Goal: Information Seeking & Learning: Learn about a topic

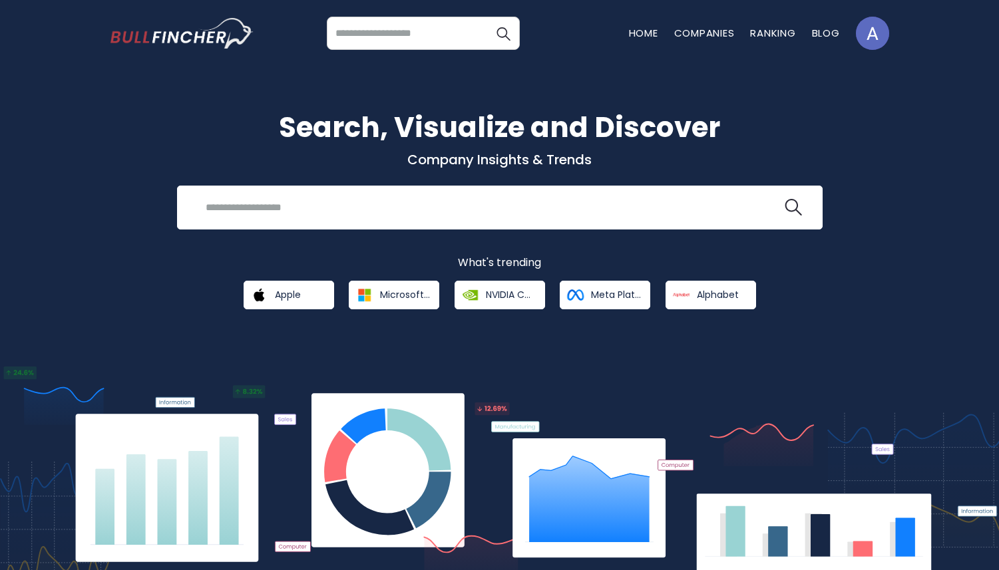
click at [428, 38] on input "search" at bounding box center [423, 33] width 193 height 33
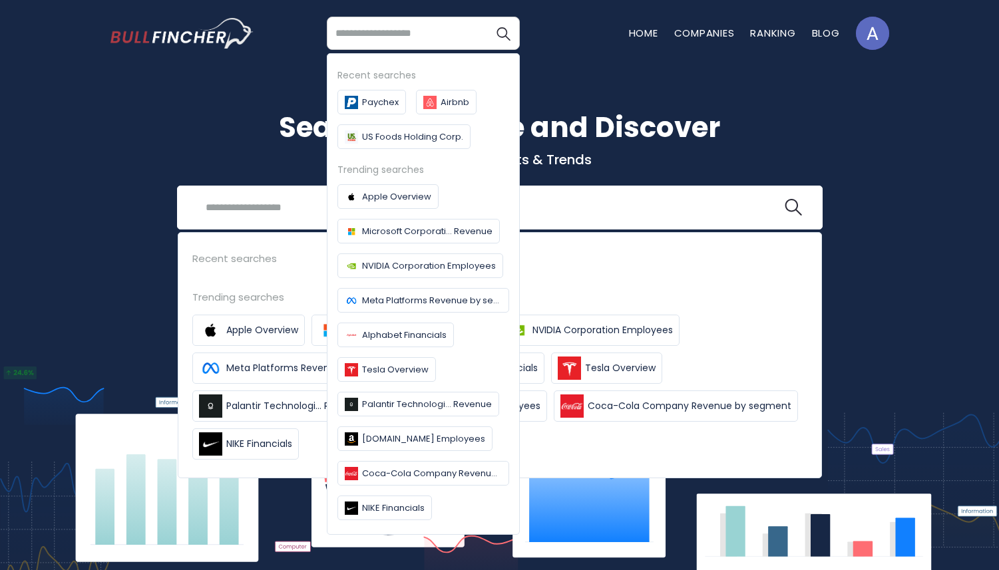
click at [239, 81] on div "Search, Visualize and Discover Company Insights & Trends Recent searches Trendi…" at bounding box center [499, 314] width 999 height 535
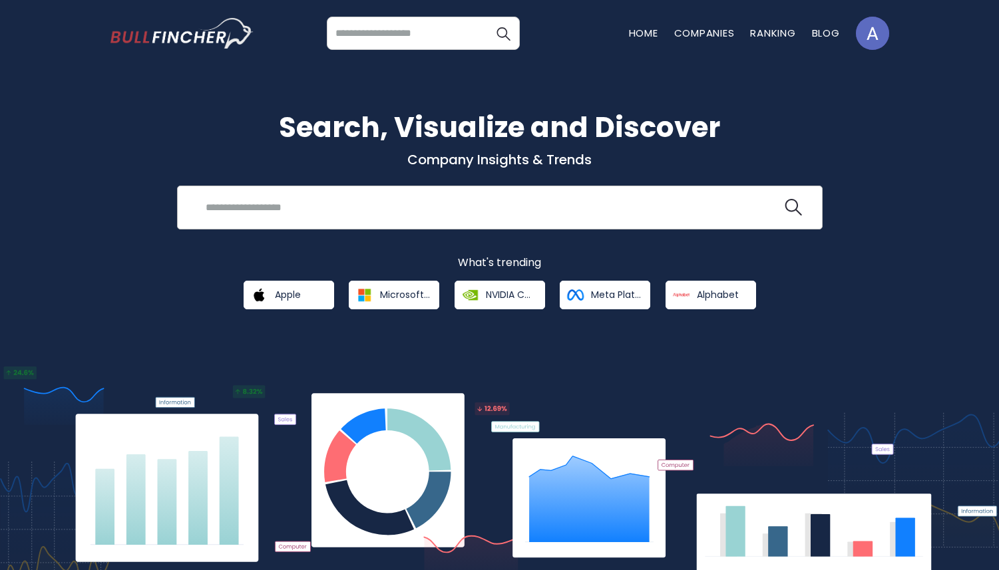
click at [352, 209] on input "search" at bounding box center [490, 207] width 584 height 25
click at [393, 37] on input "search" at bounding box center [423, 33] width 193 height 33
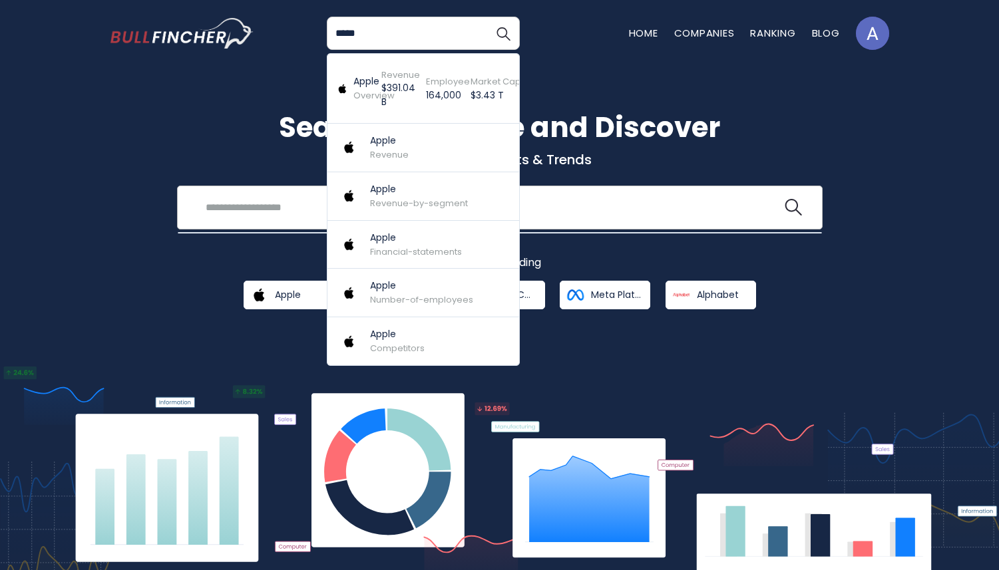
type input "*****"
click at [236, 198] on input "search" at bounding box center [490, 207] width 584 height 25
click at [240, 142] on h1 "Search, Visualize and Discover" at bounding box center [499, 127] width 779 height 42
click at [411, 33] on input "*****" at bounding box center [423, 33] width 193 height 33
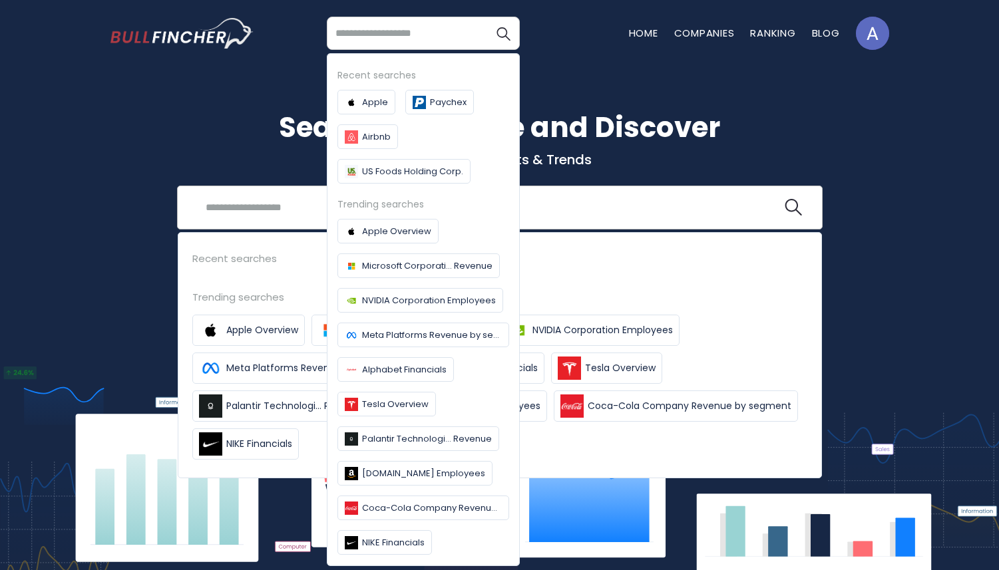
click at [248, 218] on input "search" at bounding box center [490, 207] width 584 height 25
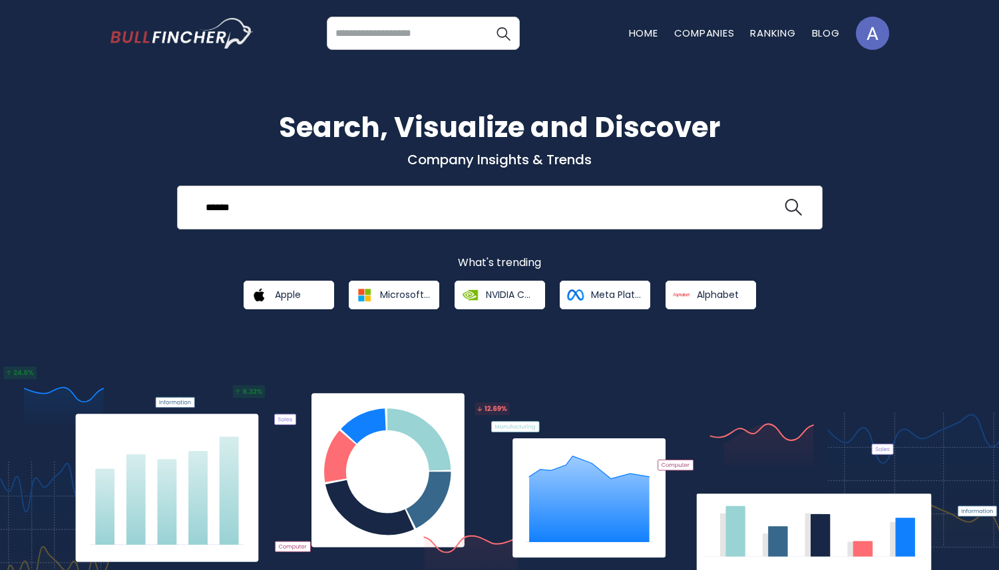
click at [246, 211] on input "*****" at bounding box center [490, 207] width 584 height 25
type input "*"
click at [403, 37] on input "search" at bounding box center [423, 33] width 193 height 33
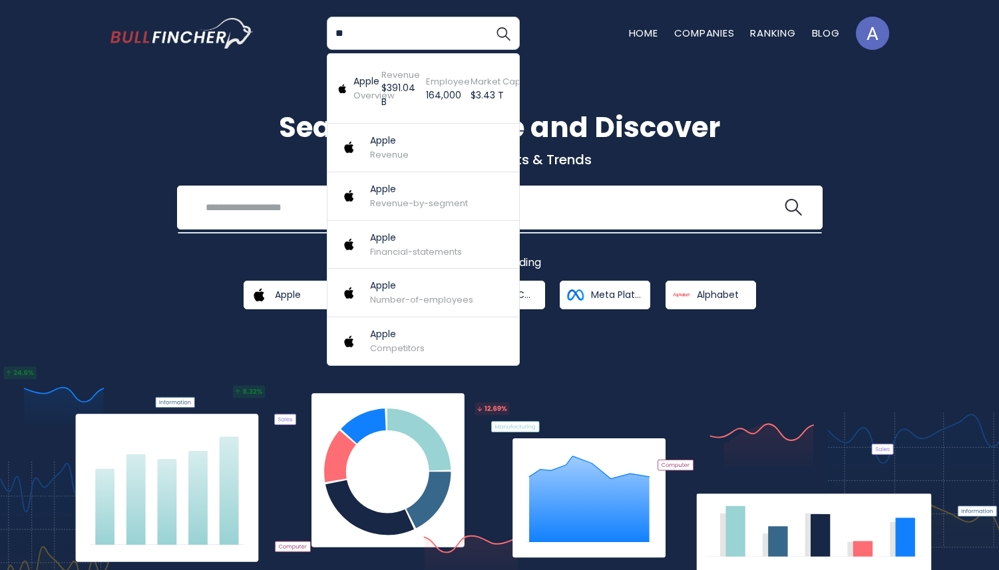
type input "*"
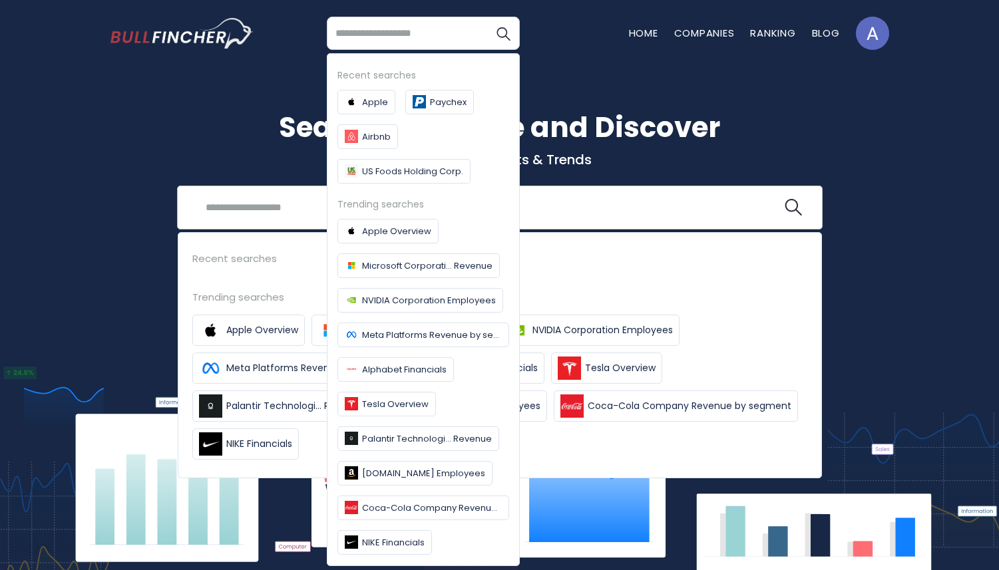
click at [265, 205] on input "search" at bounding box center [490, 207] width 584 height 25
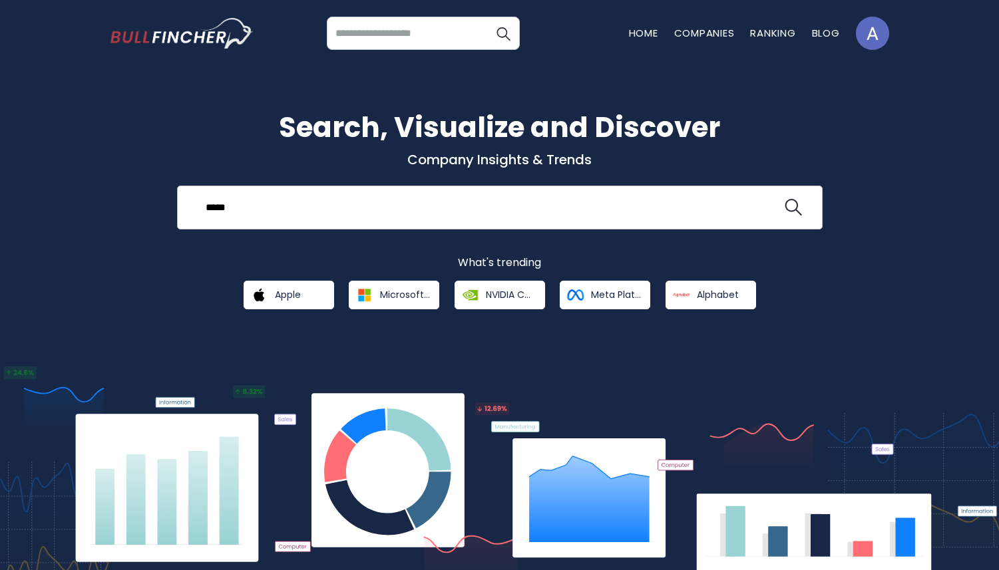
type input "*****"
click at [252, 212] on input "search" at bounding box center [490, 207] width 584 height 25
type input "*****"
click at [724, 31] on link "Companies" at bounding box center [704, 33] width 61 height 14
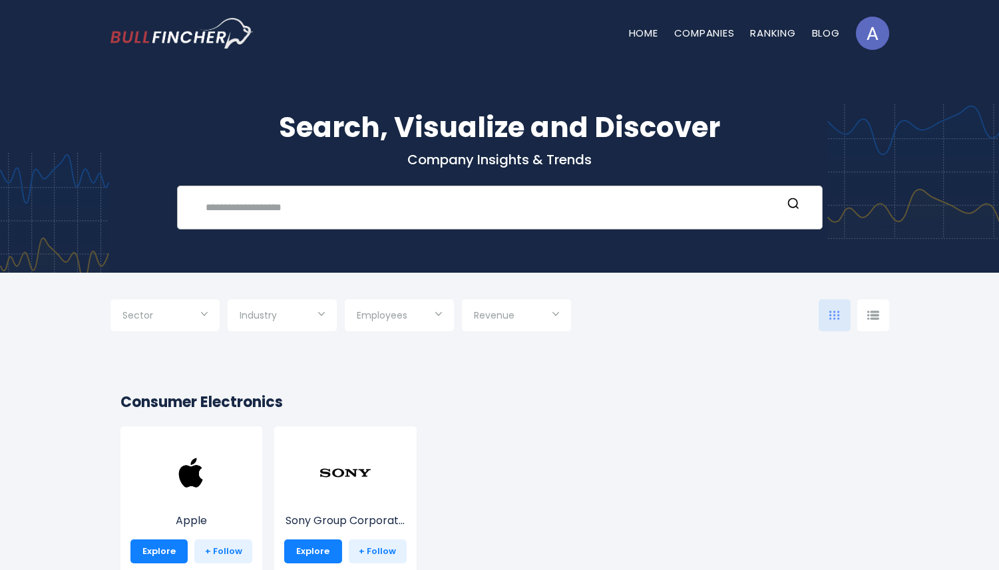
click at [390, 209] on input "text" at bounding box center [490, 207] width 584 height 25
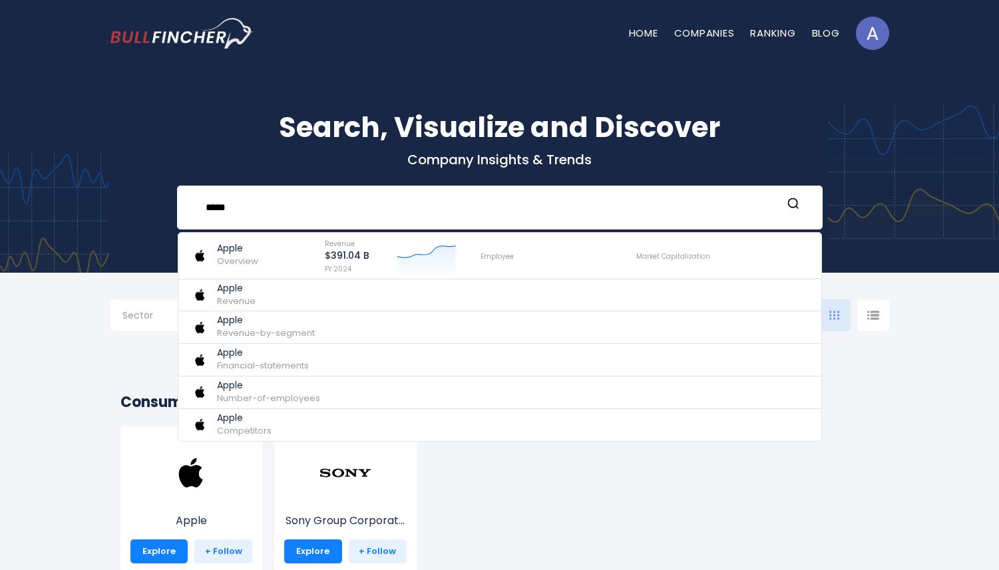
type input "*****"
click at [604, 522] on div "Apple Explore + Follow Sony Group Corporat... Explore + Follow" at bounding box center [493, 509] width 771 height 164
click at [178, 480] on img at bounding box center [190, 473] width 53 height 53
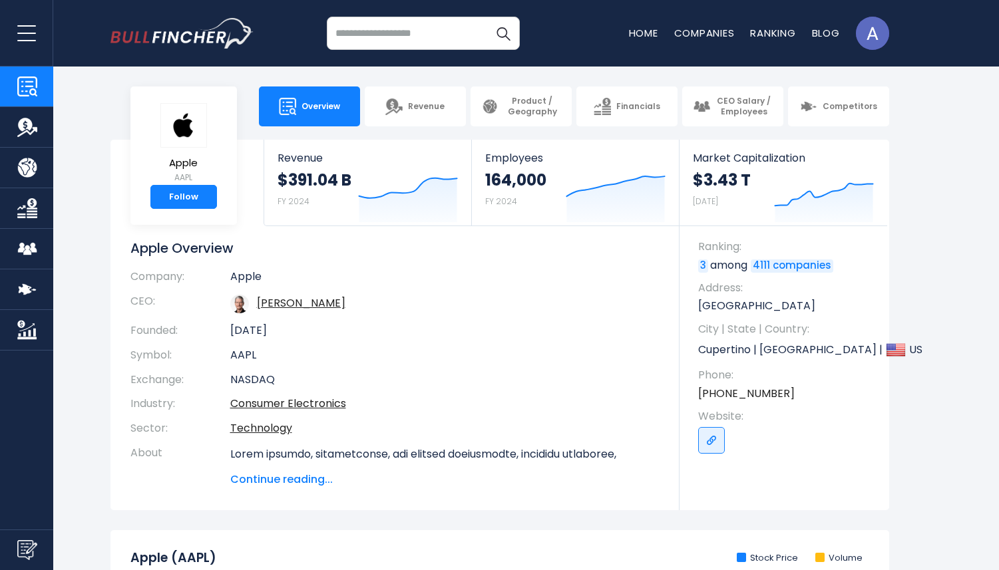
click at [372, 38] on input "search" at bounding box center [423, 33] width 193 height 33
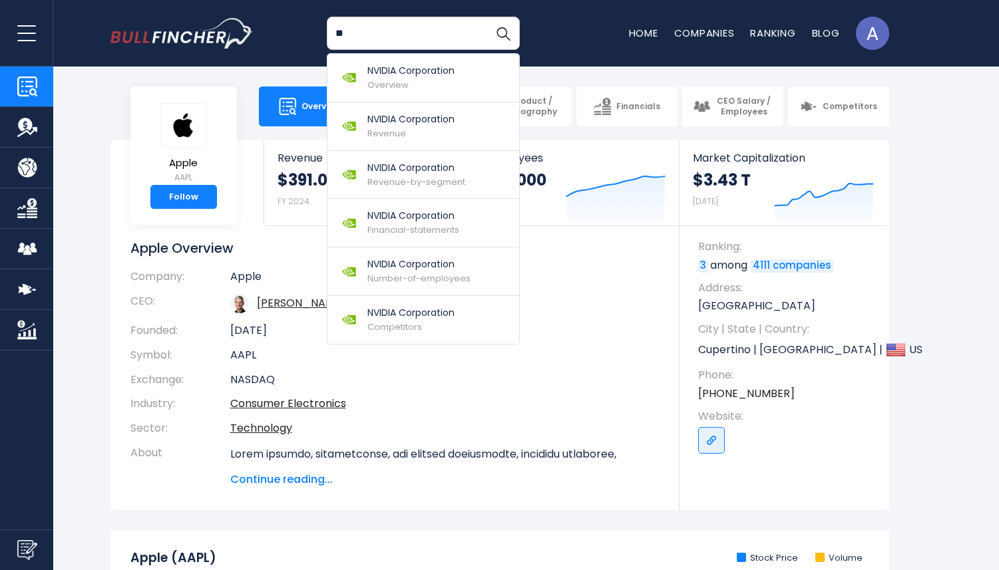
type input "*"
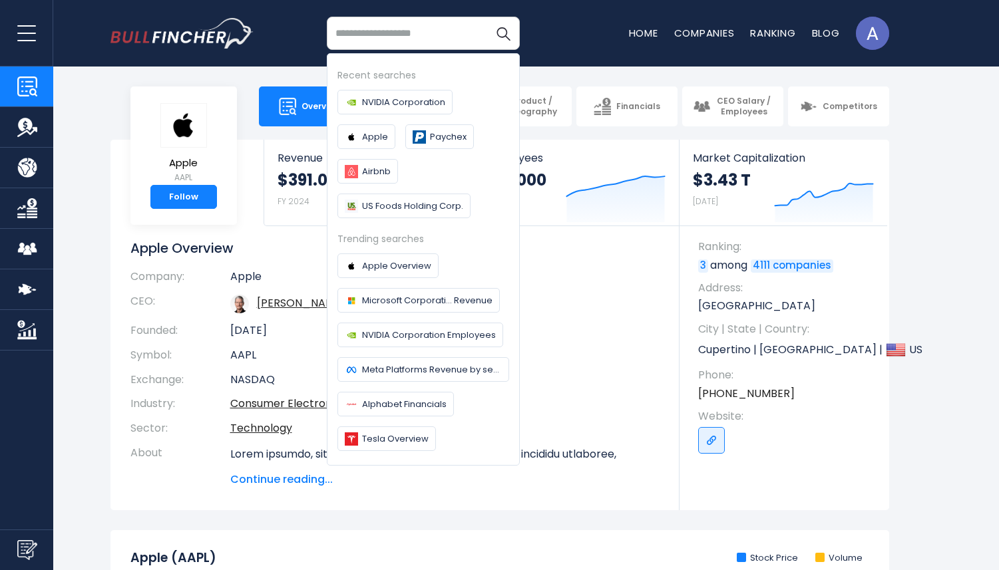
click at [936, 232] on section "Apple AAPL Follow Revenue $391.04 B FY 2024 Created with Highcharts 12.1.2 Empl…" at bounding box center [499, 325] width 999 height 371
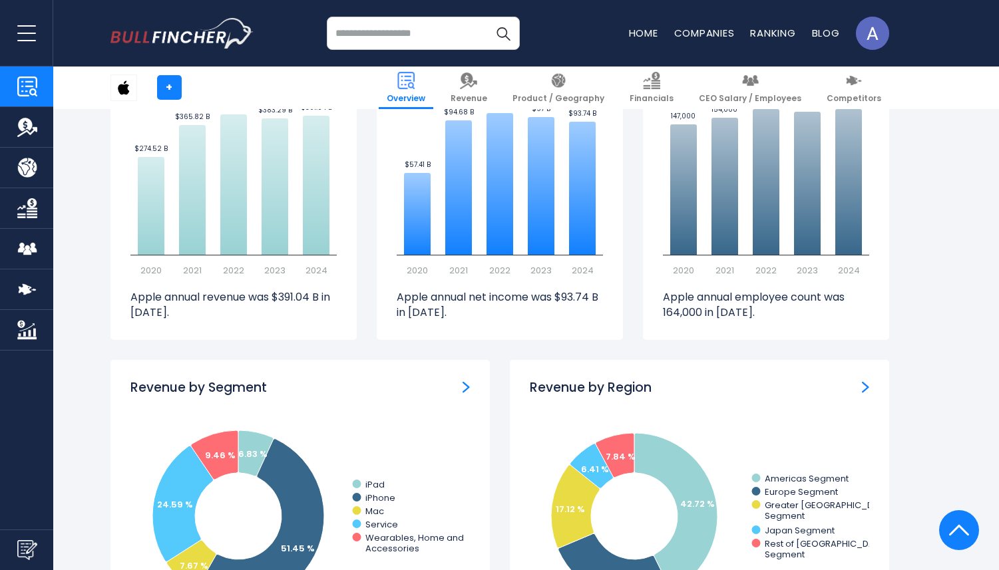
scroll to position [1075, 0]
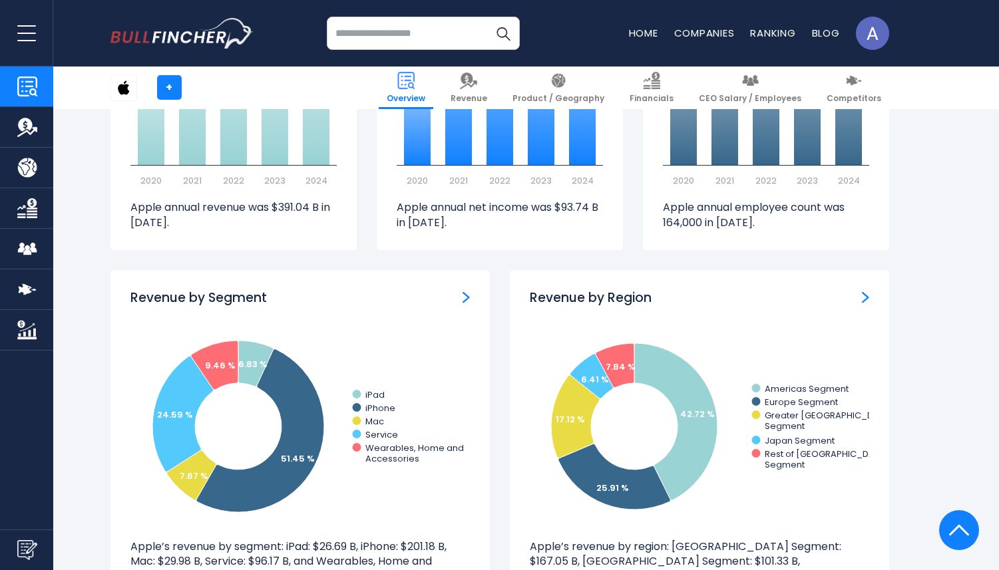
click at [188, 33] on img "Go to homepage" at bounding box center [181, 33] width 143 height 31
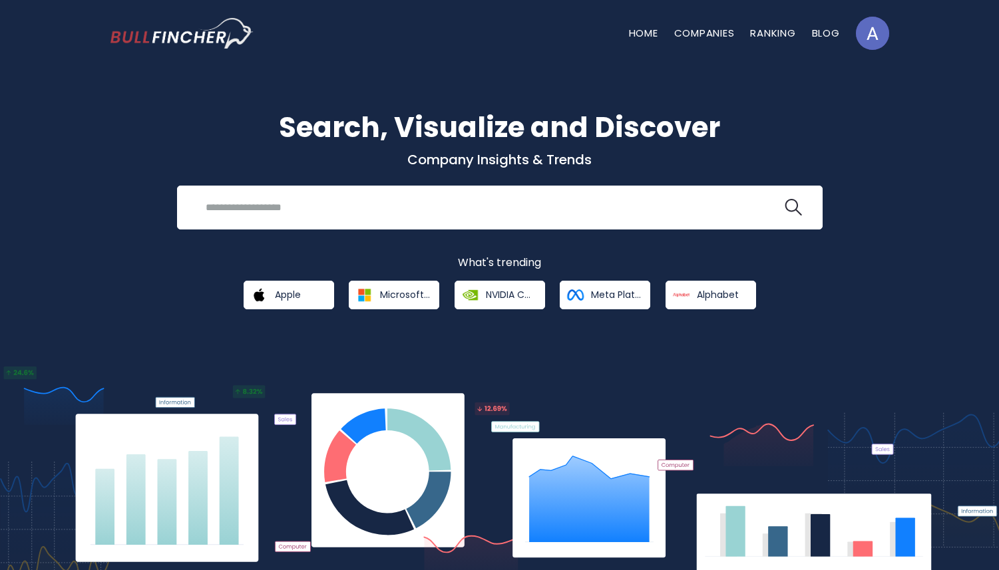
click at [473, 75] on div "Search, Visualize and Discover Company Insights & Trends Recent searches Apple …" at bounding box center [499, 314] width 999 height 535
click at [390, 297] on span "Microsoft Corporation" at bounding box center [405, 295] width 50 height 12
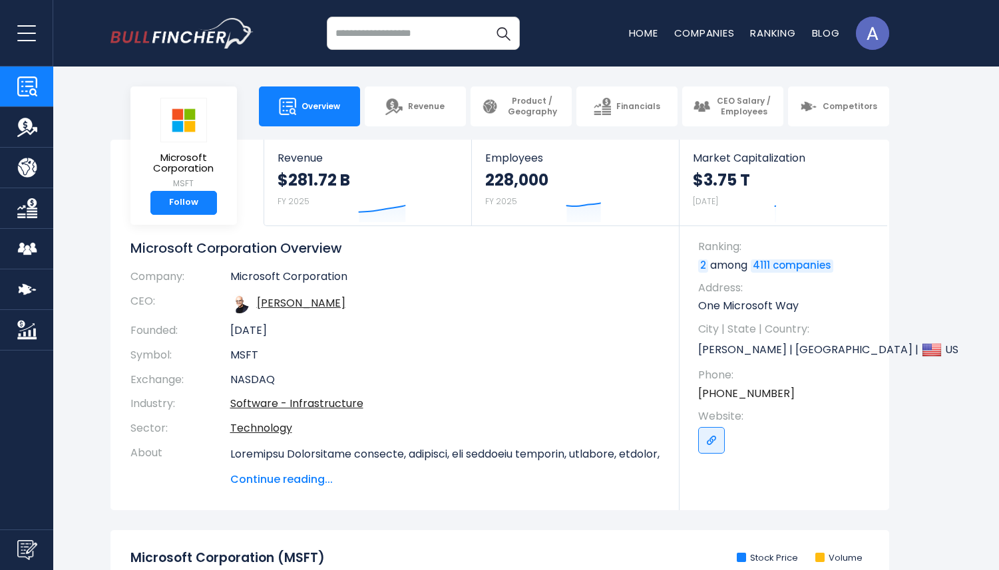
click at [169, 38] on img "Go to homepage" at bounding box center [181, 33] width 143 height 31
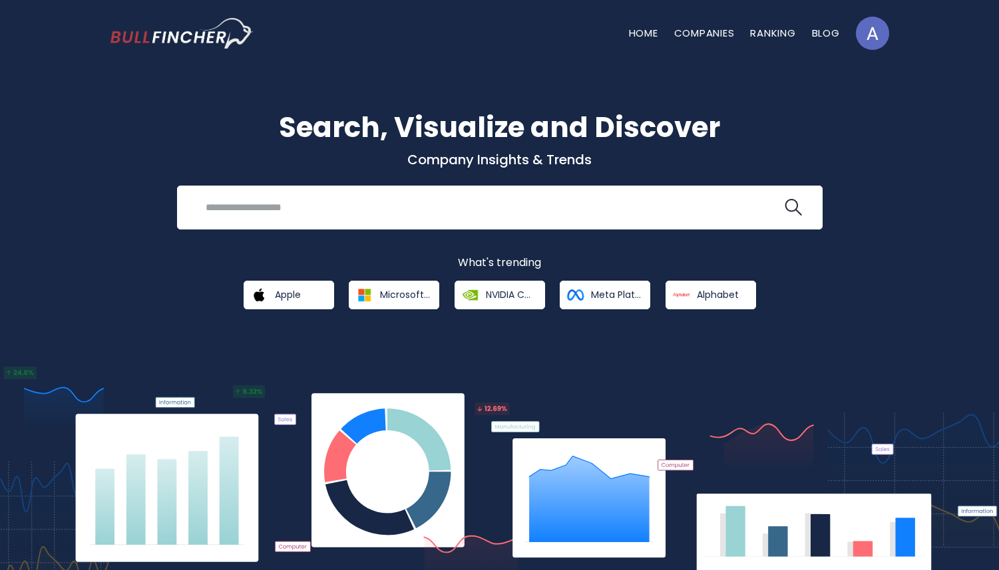
click at [403, 37] on div "Home Companies Ranking Blog [EMAIL_ADDRESS][DOMAIN_NAME]" at bounding box center [499, 33] width 779 height 67
click at [302, 299] on link "Apple" at bounding box center [289, 295] width 91 height 29
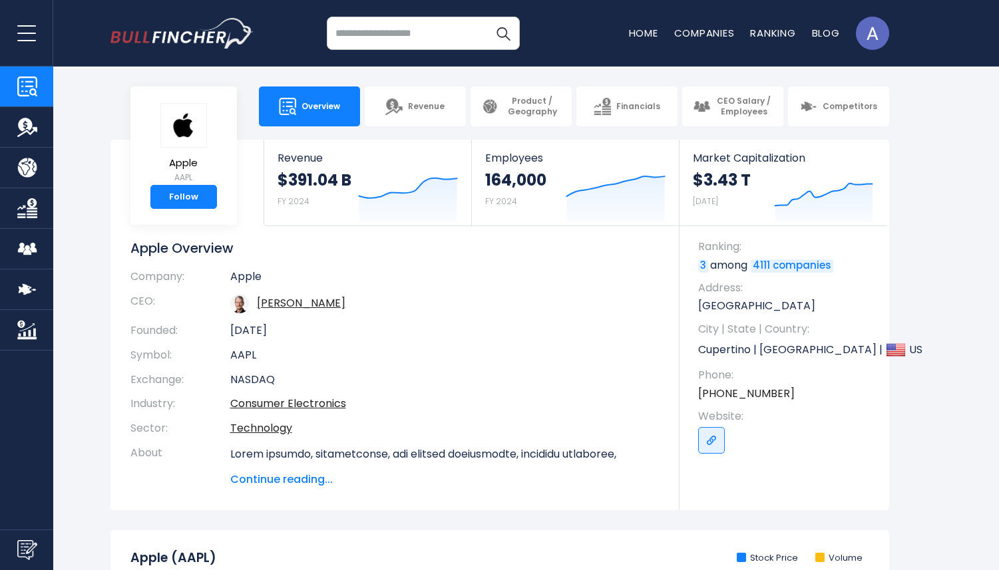
click at [378, 36] on input "search" at bounding box center [423, 33] width 193 height 33
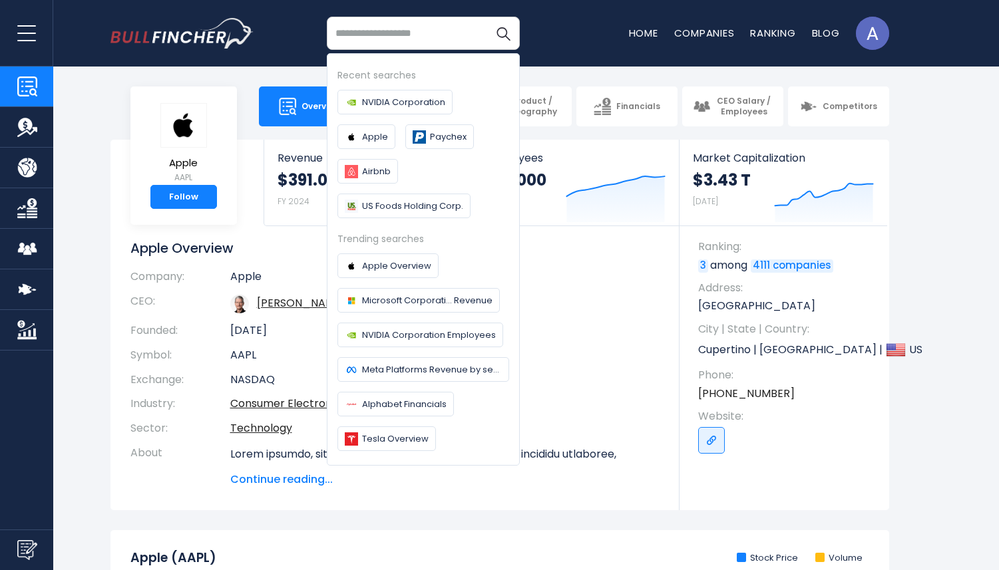
click at [203, 34] on img "Go to homepage" at bounding box center [181, 33] width 143 height 31
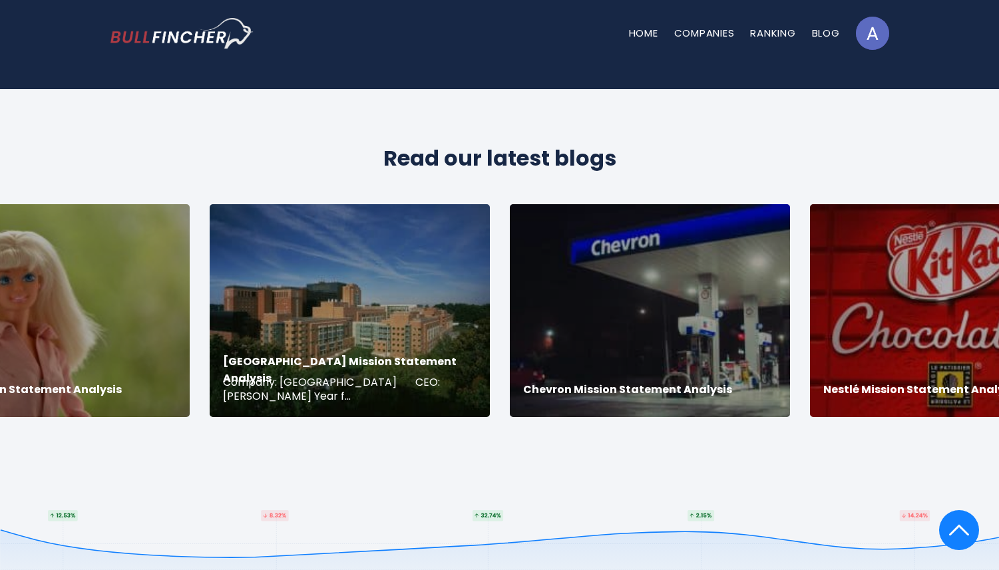
scroll to position [2467, 0]
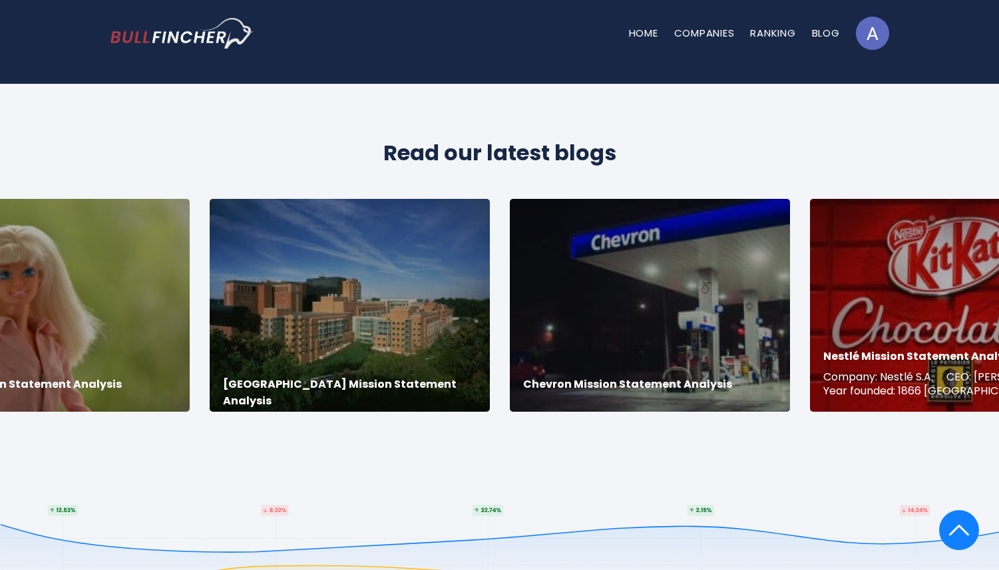
click at [992, 362] on h3 "Nestlé Mission Statement Analysis" at bounding box center [950, 356] width 254 height 16
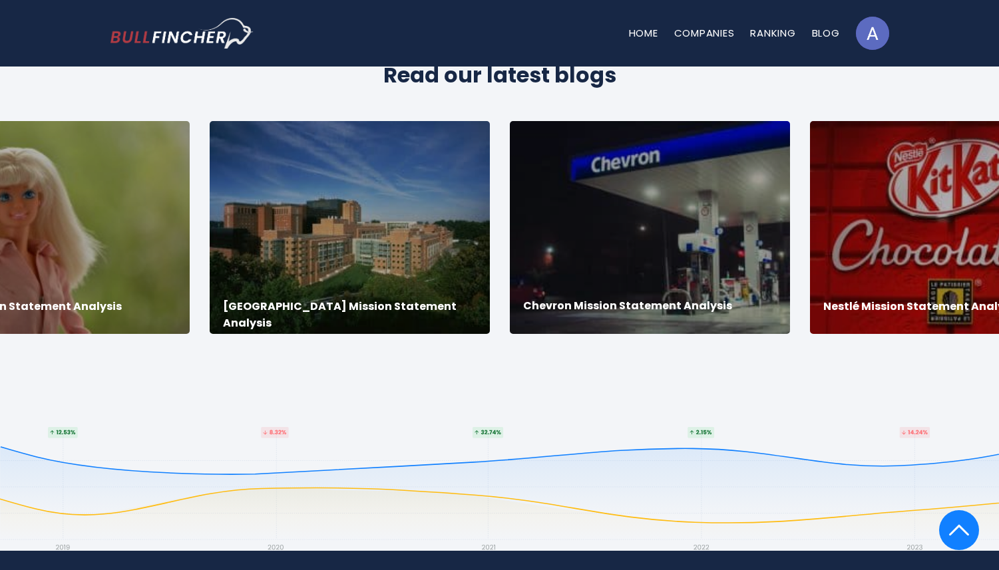
scroll to position [2514, 0]
